Goal: Task Accomplishment & Management: Complete application form

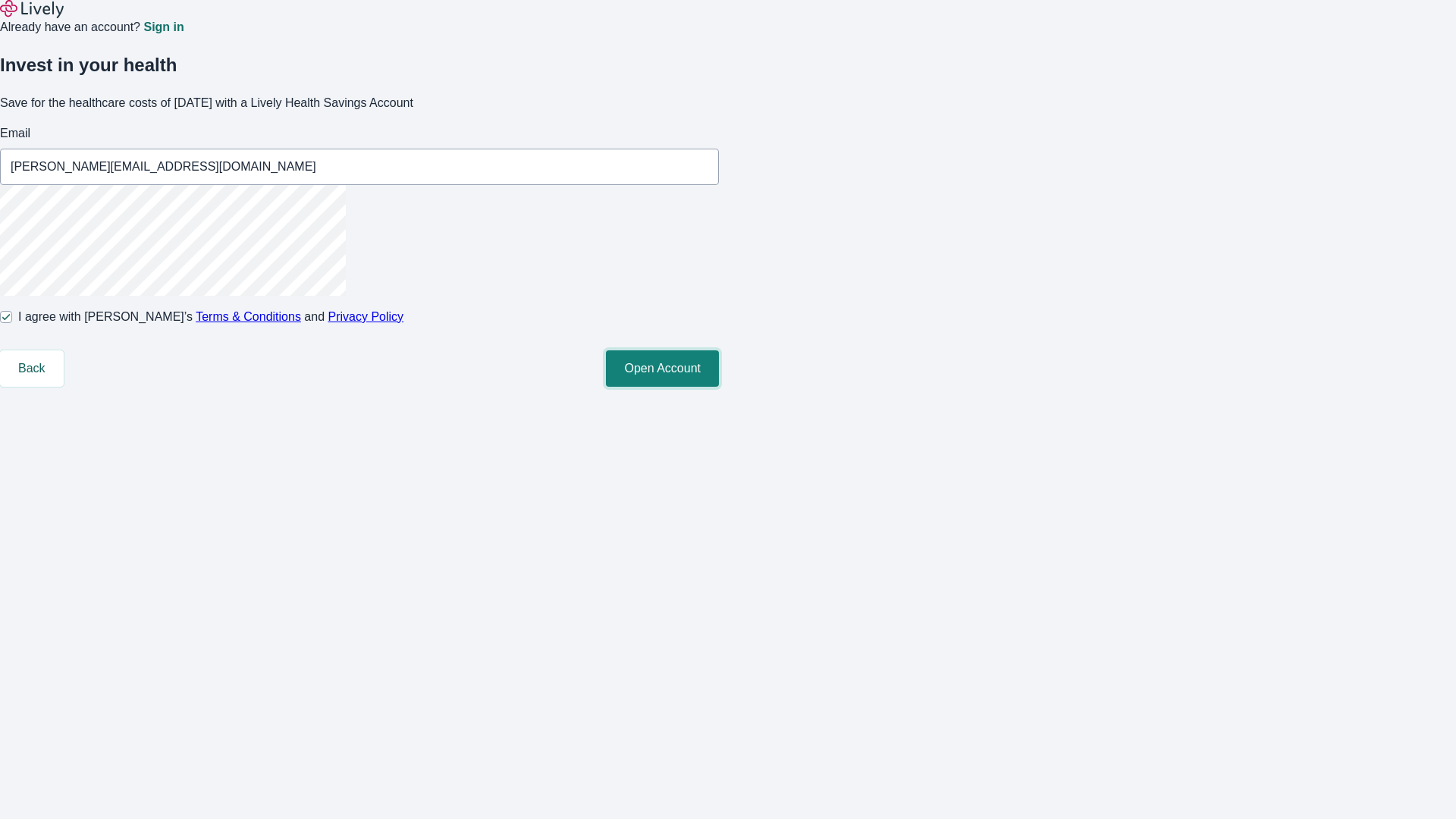
click at [719, 387] on button "Open Account" at bounding box center [663, 368] width 113 height 37
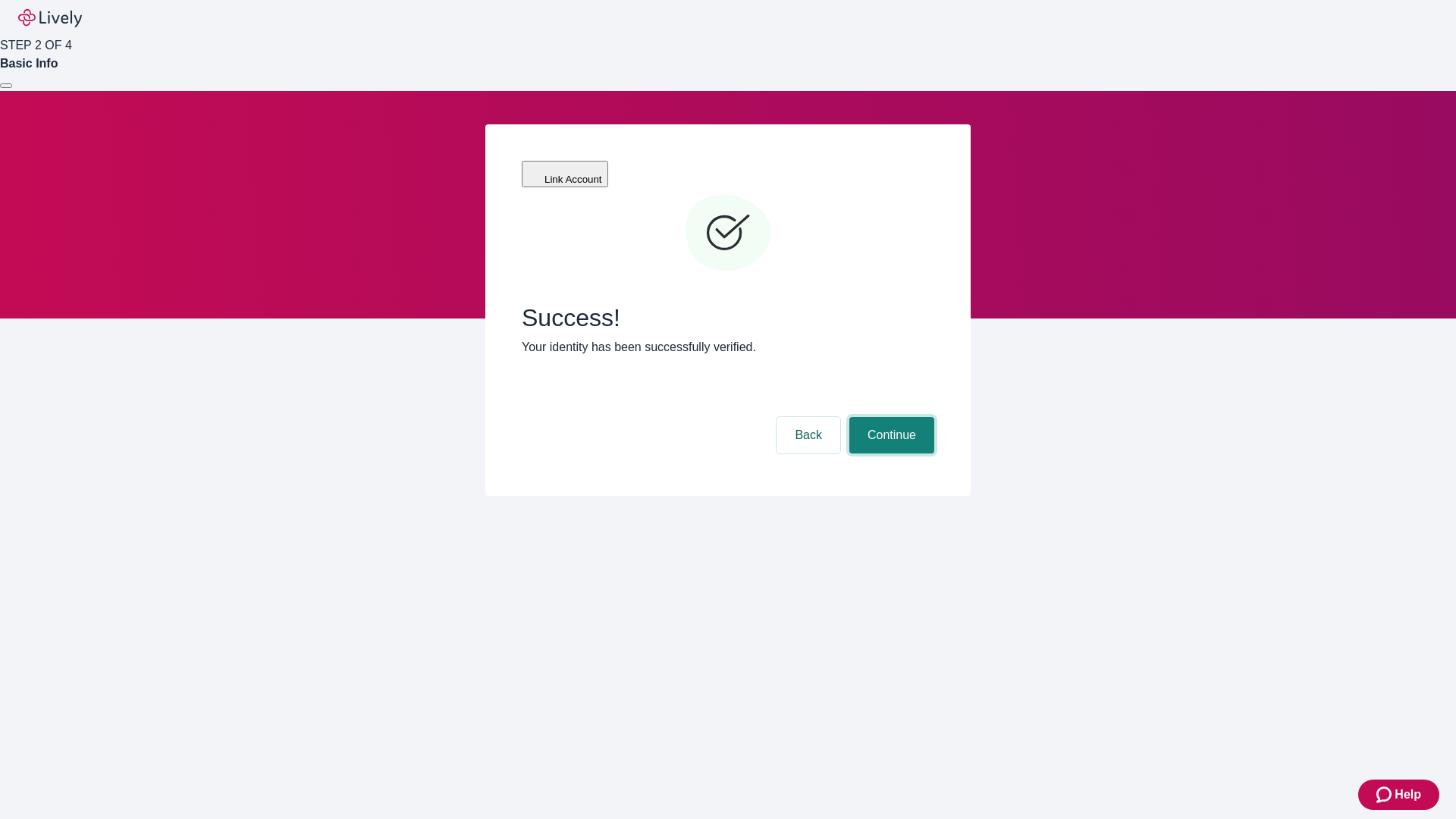
click at [890, 417] on button "Continue" at bounding box center [892, 435] width 85 height 37
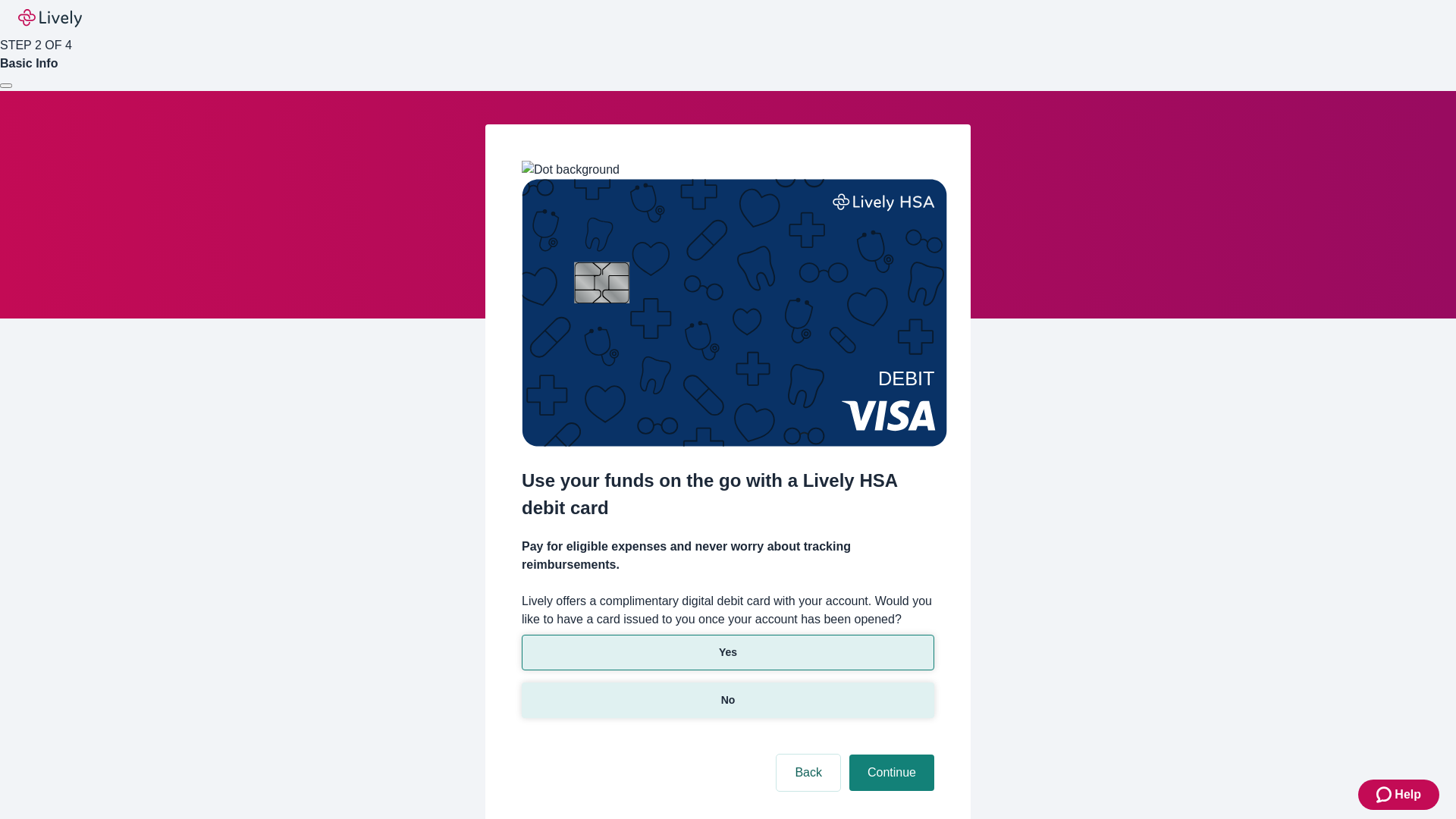
click at [728, 692] on p "No" at bounding box center [728, 700] width 14 height 16
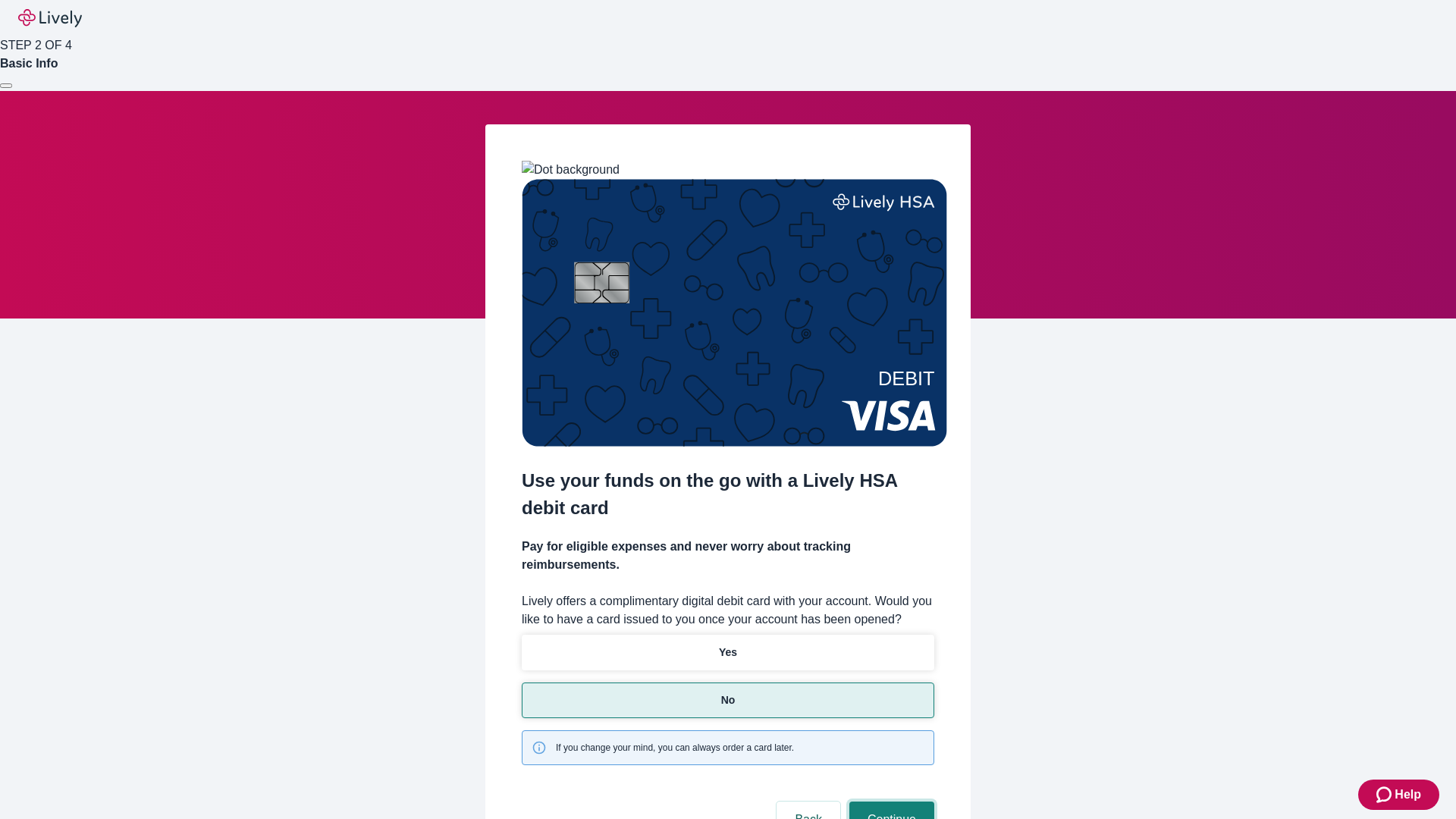
click at [890, 801] on button "Continue" at bounding box center [892, 820] width 85 height 37
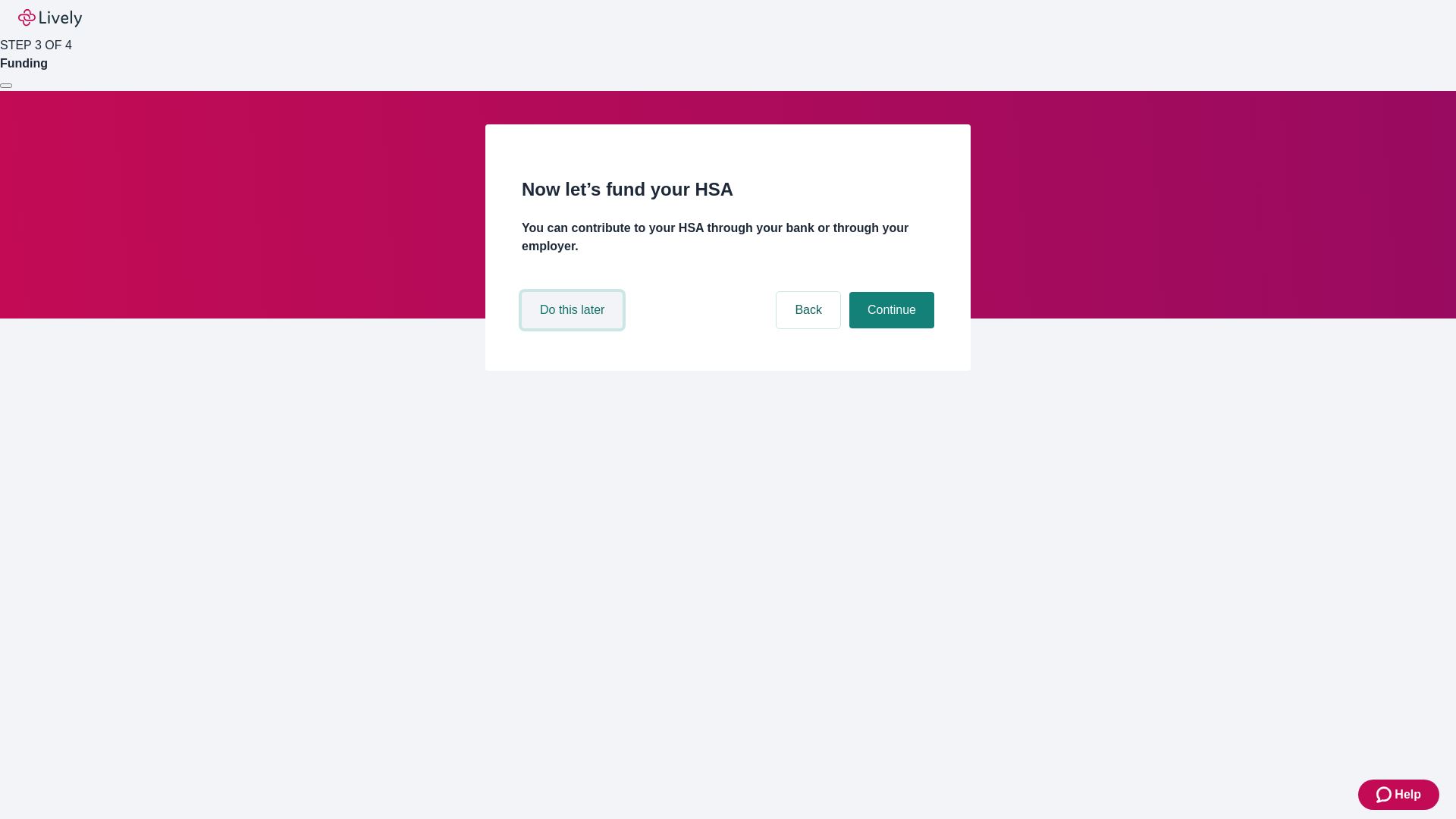
click at [574, 329] on button "Do this later" at bounding box center [572, 310] width 101 height 37
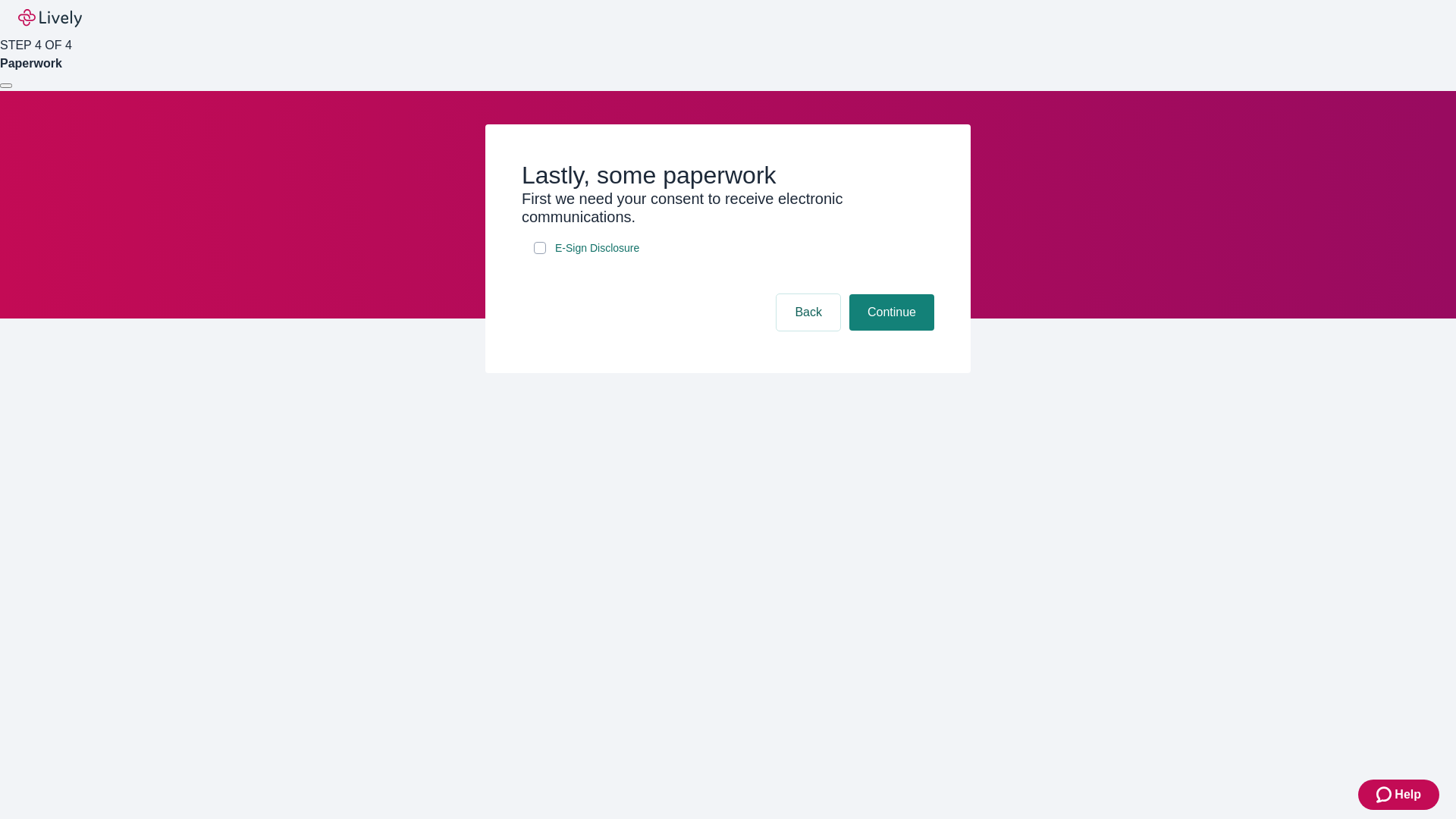
click at [540, 254] on input "E-Sign Disclosure" at bounding box center [539, 247] width 12 height 12
checkbox input "true"
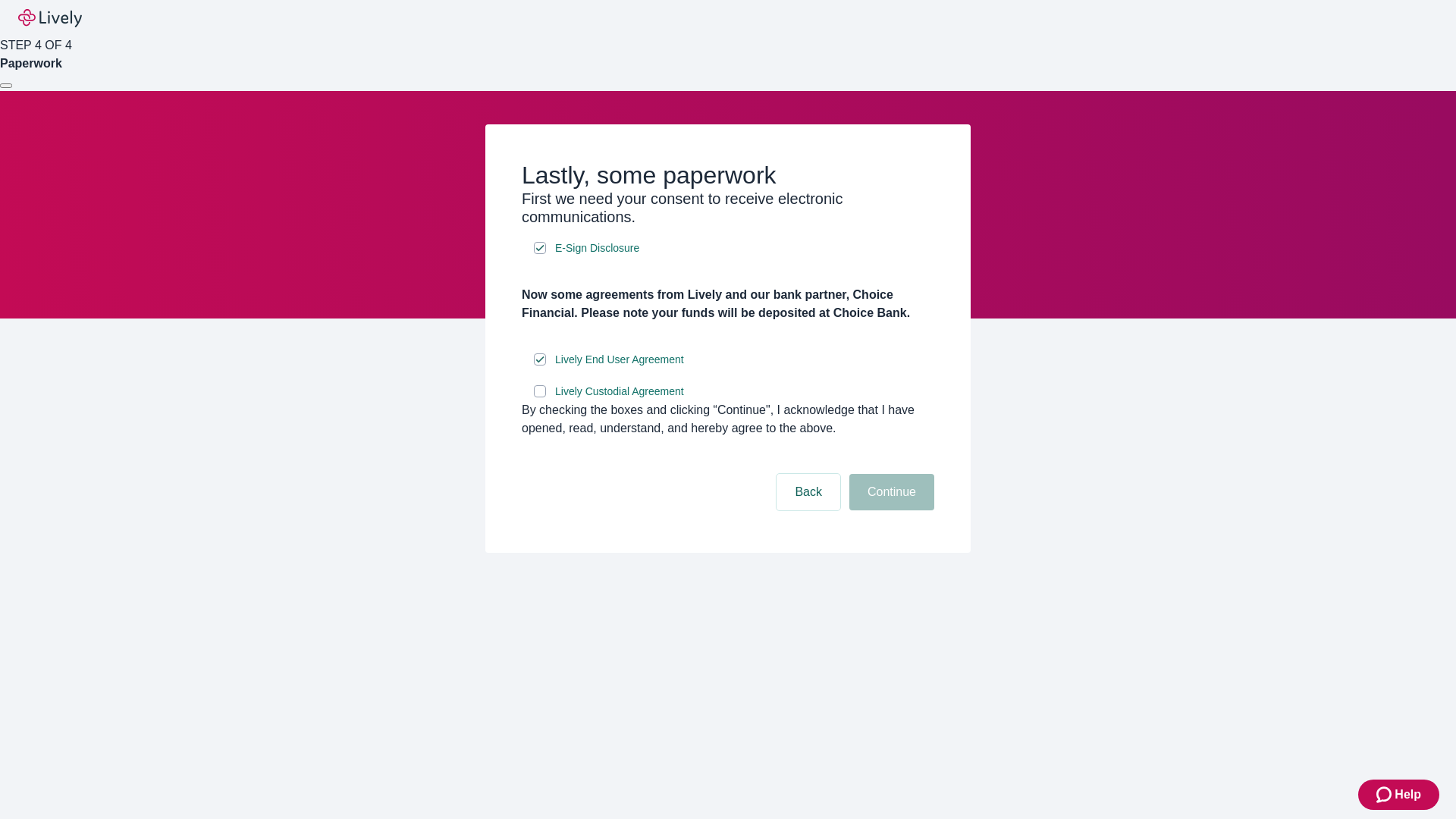
click at [540, 397] on input "Lively Custodial Agreement" at bounding box center [539, 391] width 12 height 12
checkbox input "true"
click at [890, 510] on button "Continue" at bounding box center [892, 492] width 85 height 37
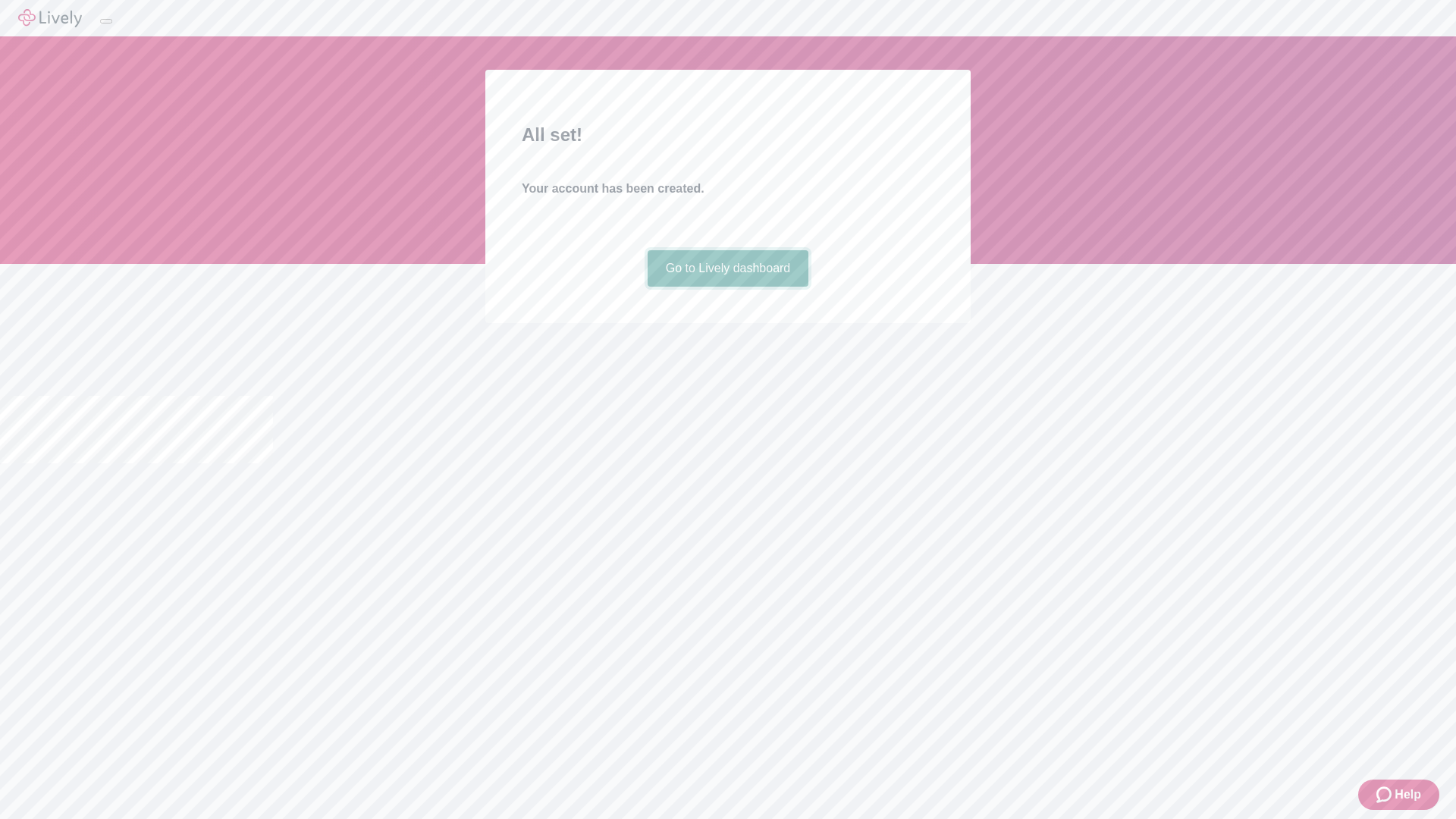
click at [728, 286] on link "Go to Lively dashboard" at bounding box center [728, 269] width 161 height 37
